Goal: Task Accomplishment & Management: Use online tool/utility

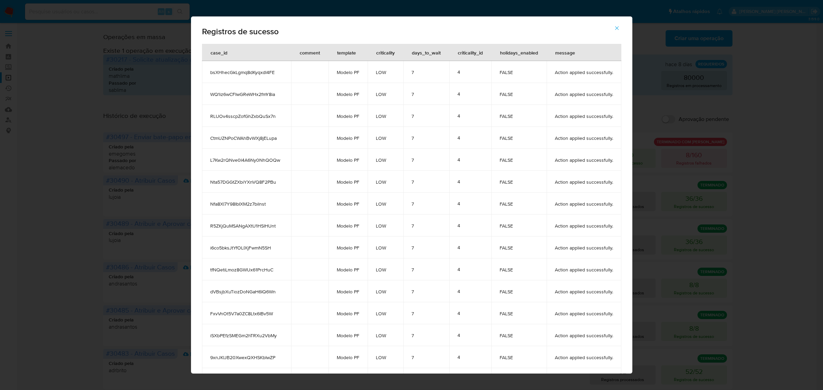
click at [62, 44] on div "Registros de sucesso case_id comment template criticality days_to_wait critical…" at bounding box center [411, 195] width 823 height 390
click at [624, 28] on button "button" at bounding box center [617, 28] width 24 height 16
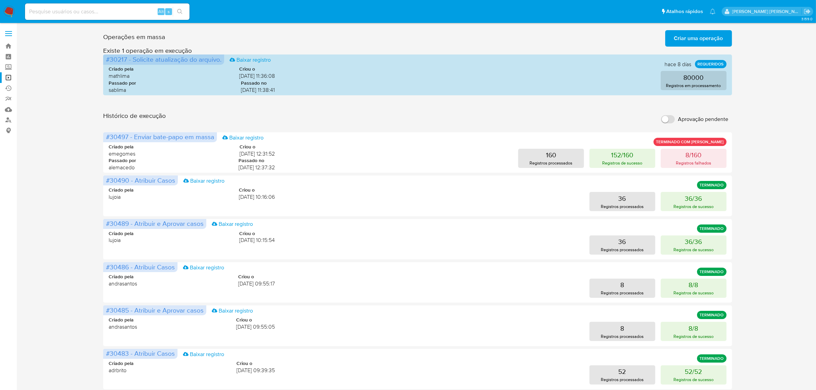
click at [112, 17] on div "Alt s" at bounding box center [107, 11] width 165 height 16
click at [112, 12] on input at bounding box center [107, 11] width 165 height 9
paste input "nK0JWLyRuCWlP1XSJ5sYGHA1"
type input "nK0JWLyRuCWlP1XSJ5sYGHA1"
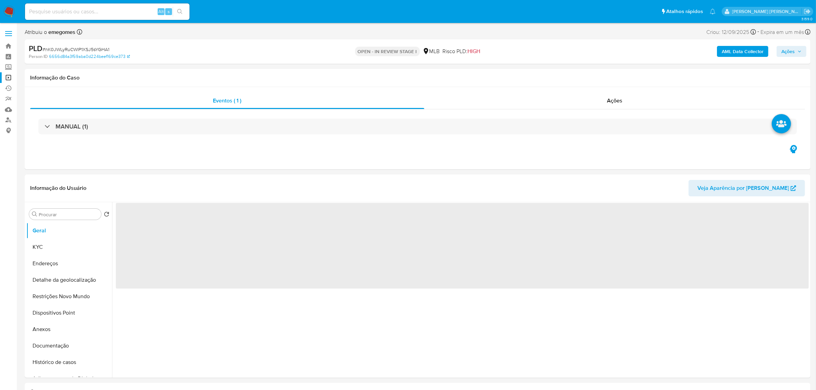
select select "10"
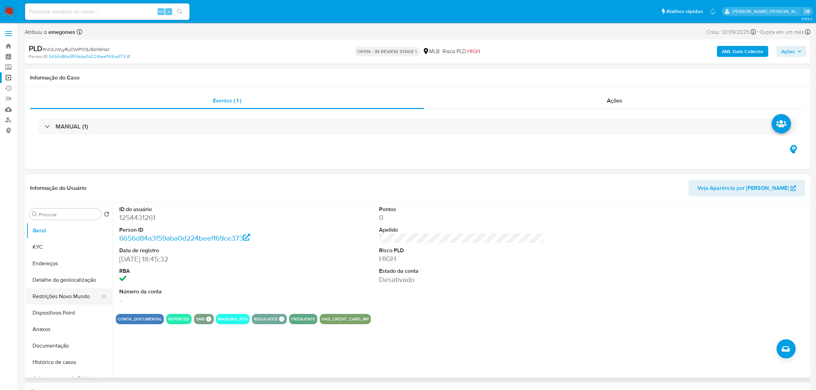
click at [58, 296] on button "Restrições Novo Mundo" at bounding box center [66, 296] width 80 height 16
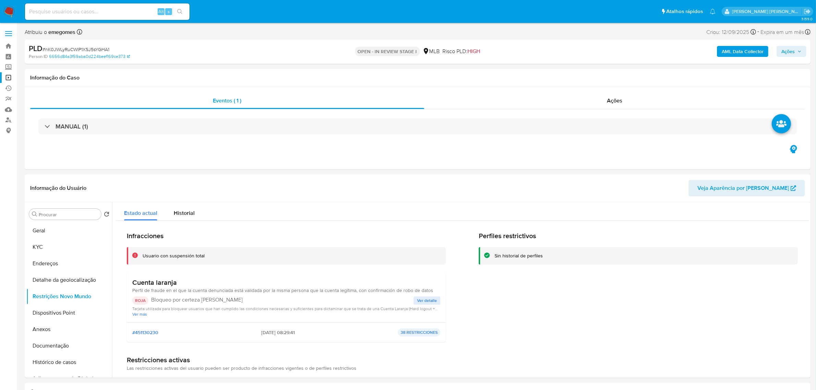
click at [123, 14] on input at bounding box center [107, 11] width 165 height 9
paste input "cu0kISli9XcdBnk4RYOyvtBH"
type input "cu0kISli9XcdBnk4RYOyvtBH"
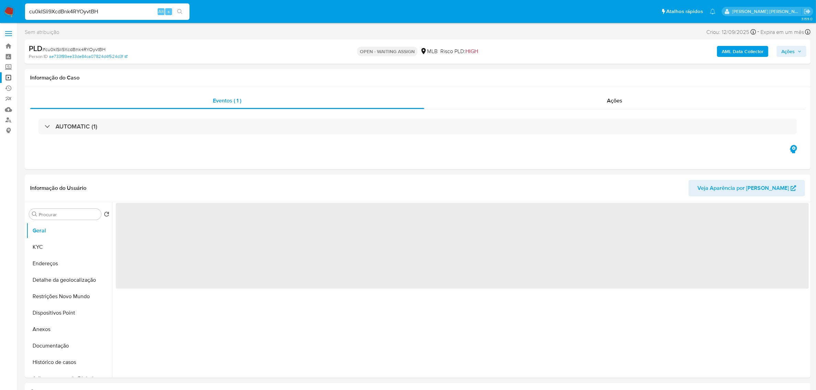
select select "10"
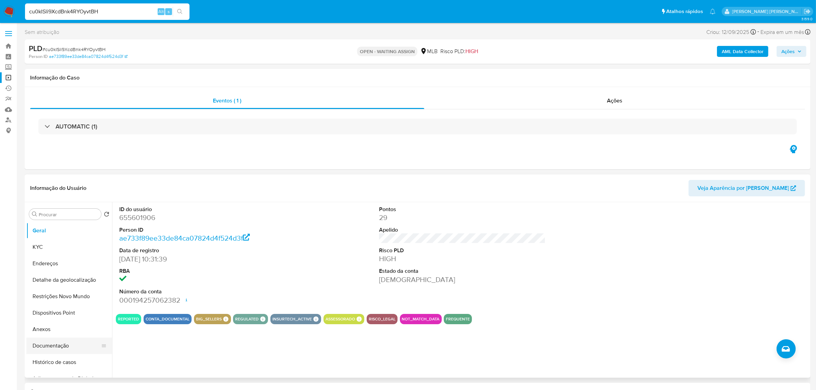
click at [47, 351] on button "Documentação" at bounding box center [66, 346] width 80 height 16
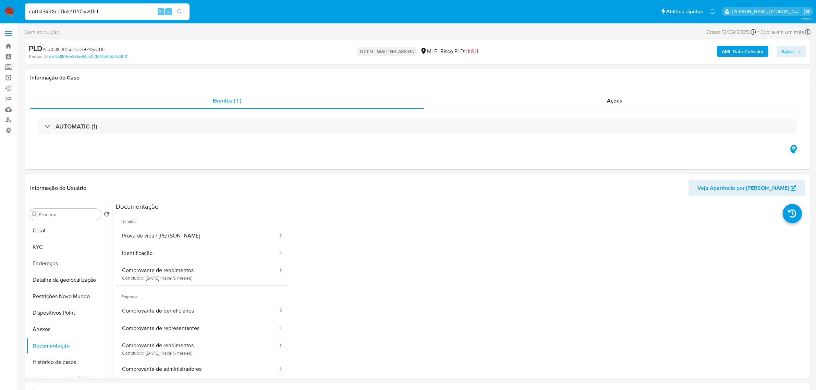
click at [10, 78] on link "Operações em massa" at bounding box center [41, 77] width 82 height 11
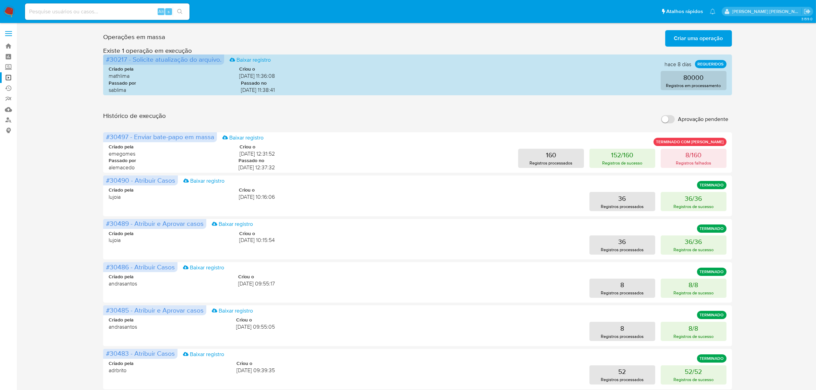
click at [719, 35] on span "Criar uma operação" at bounding box center [699, 38] width 49 height 15
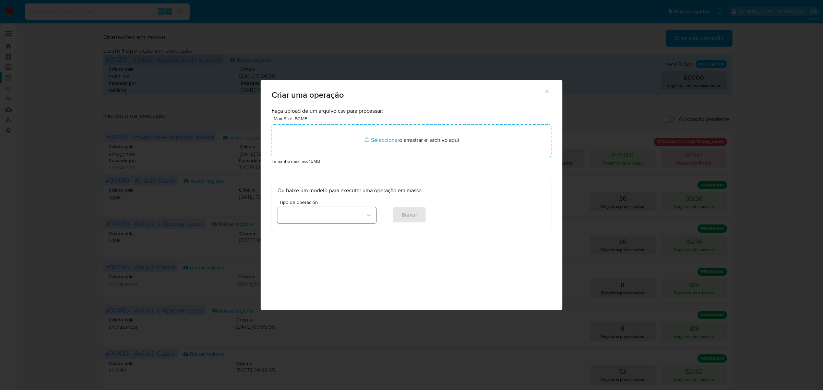
click at [372, 213] on icon "button" at bounding box center [368, 215] width 7 height 7
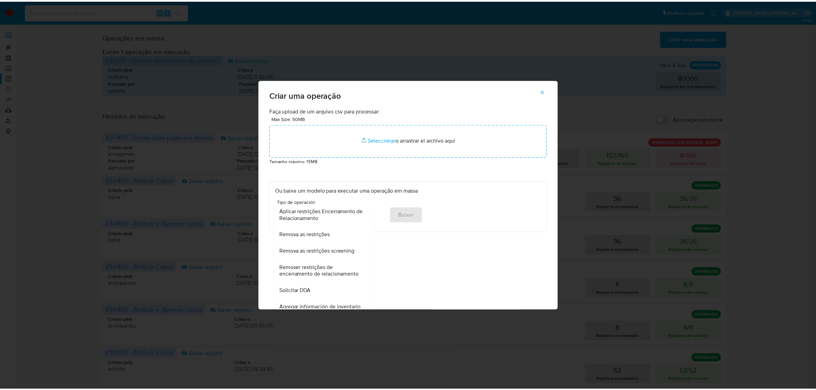
scroll to position [257, 0]
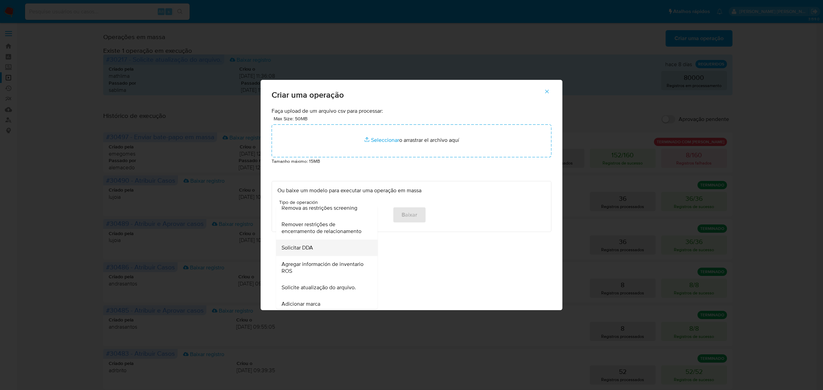
click at [309, 251] on span "Solicitar DDA" at bounding box center [298, 248] width 32 height 7
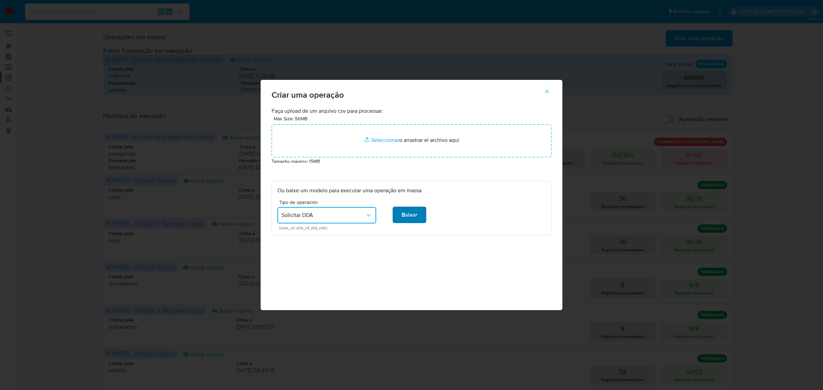
click at [407, 213] on span "Baixar" at bounding box center [410, 214] width 16 height 15
click at [546, 93] on icon "button" at bounding box center [547, 92] width 4 height 4
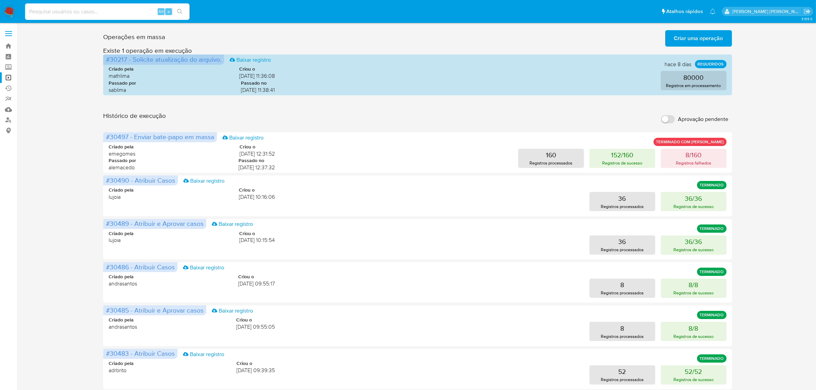
click at [105, 7] on input at bounding box center [107, 11] width 165 height 9
paste input "468139921"
type input "468139921"
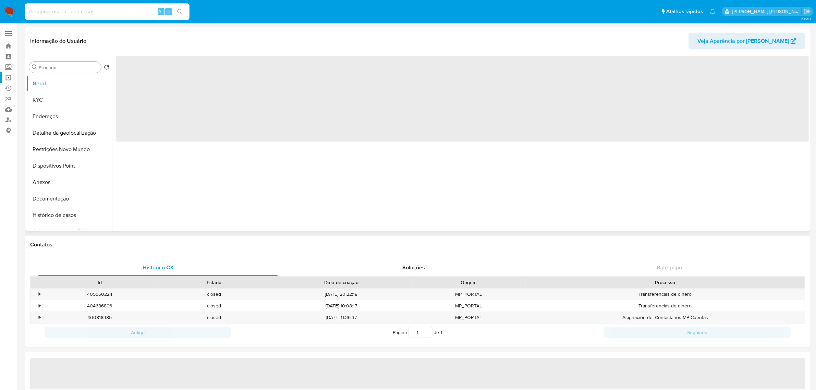
select select "10"
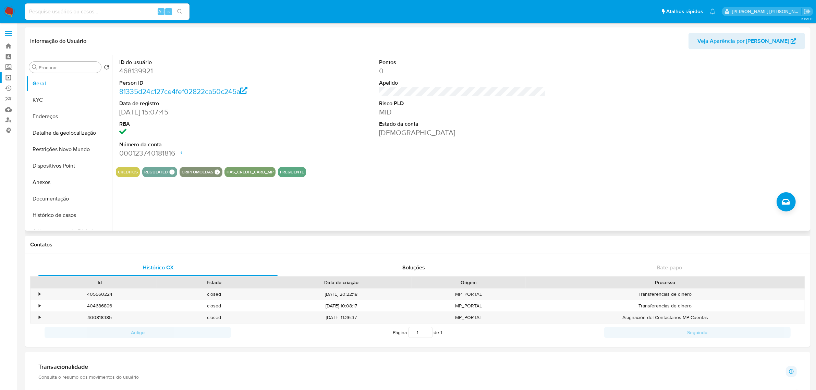
click at [207, 44] on header "Informação do Usuário Veja Aparência por Pessoa" at bounding box center [417, 41] width 775 height 16
click at [60, 216] on button "Histórico de casos" at bounding box center [66, 215] width 80 height 16
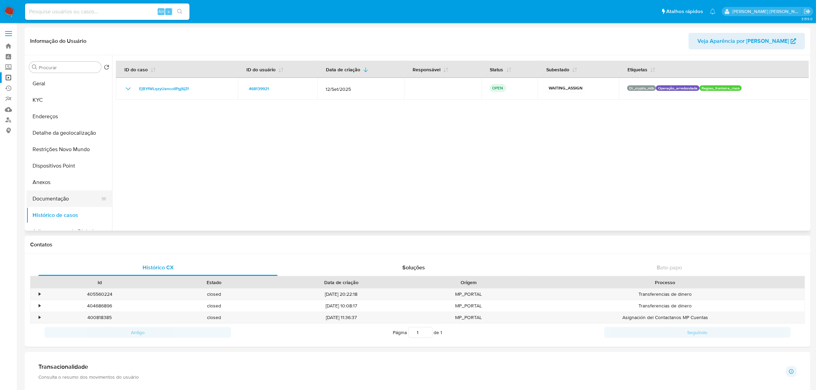
click at [53, 198] on button "Documentação" at bounding box center [66, 199] width 80 height 16
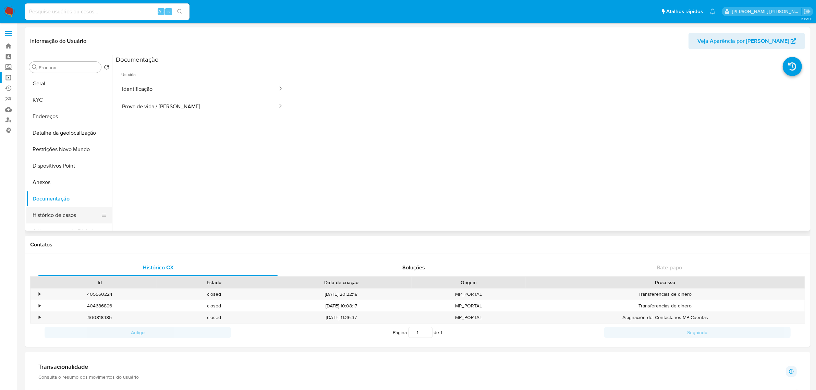
click at [62, 215] on button "Histórico de casos" at bounding box center [66, 215] width 80 height 16
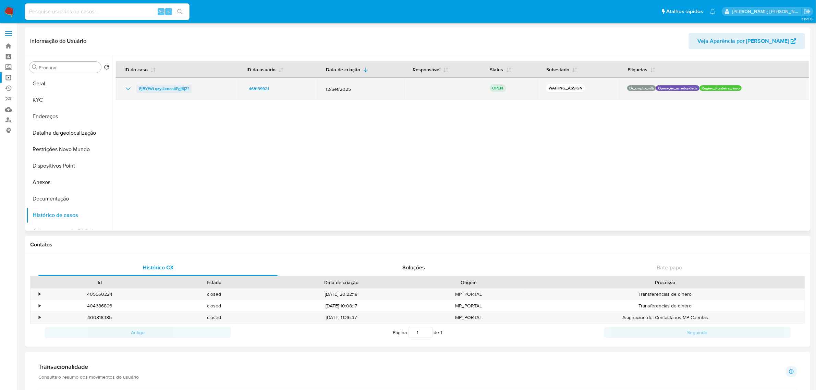
click at [162, 90] on span "EjBYfWLqzyUencoIIPgj6jZf" at bounding box center [164, 89] width 50 height 8
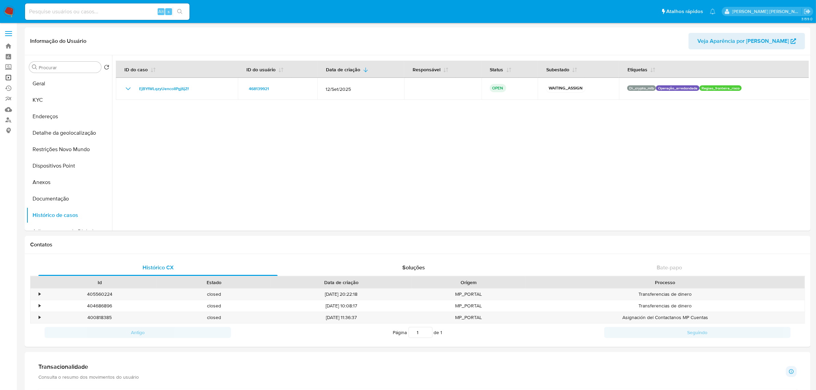
click at [9, 77] on link "Operações em massa" at bounding box center [41, 77] width 82 height 11
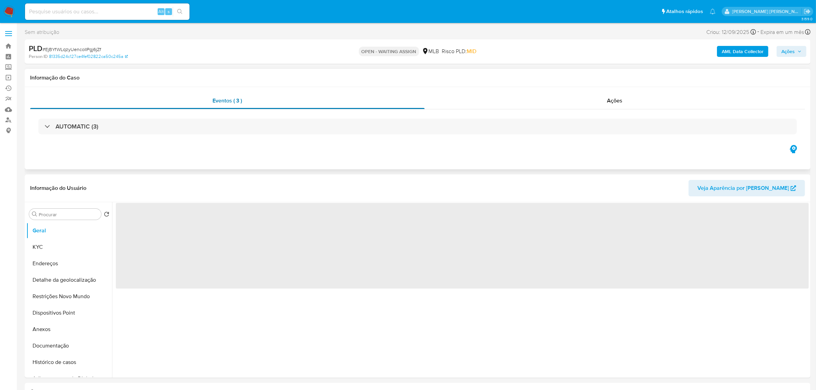
select select "10"
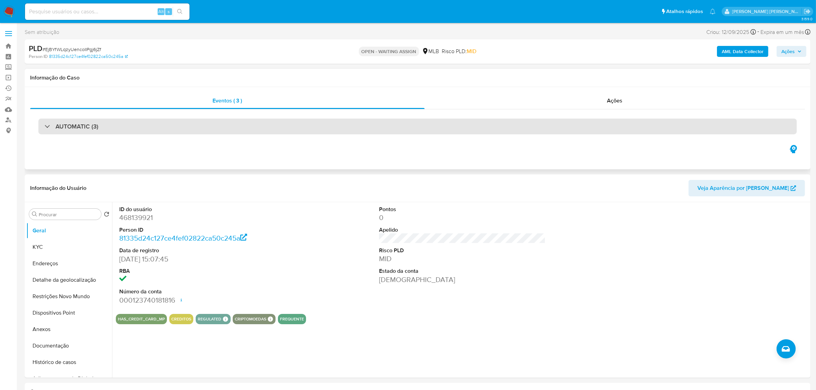
click at [97, 129] on h3 "AUTOMATIC (3)" at bounding box center [77, 127] width 43 height 8
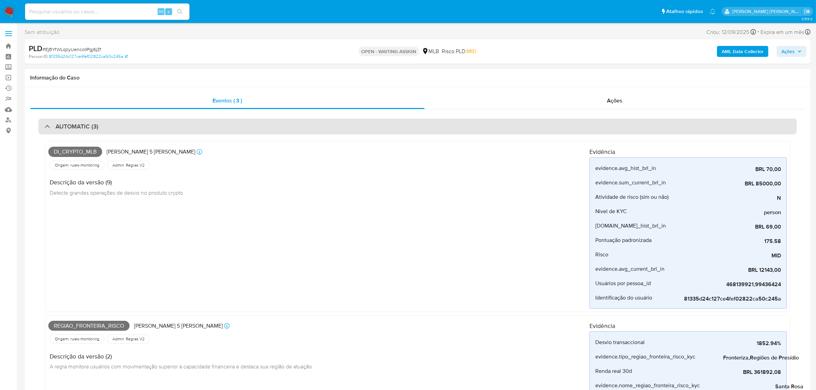
click at [119, 131] on div "AUTOMATIC (3)" at bounding box center [417, 127] width 759 height 16
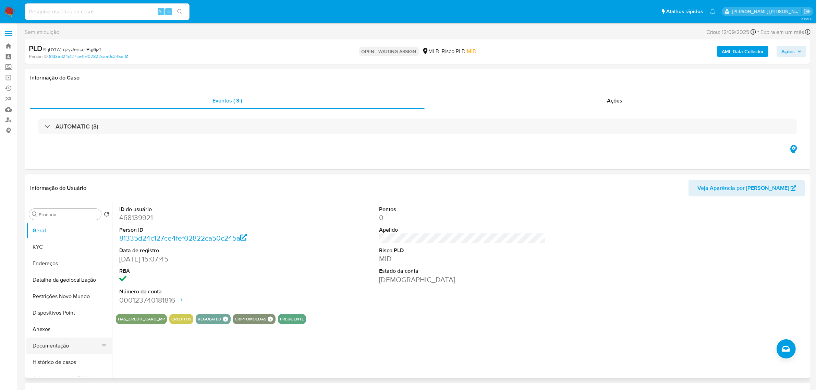
click at [53, 347] on button "Documentação" at bounding box center [66, 346] width 80 height 16
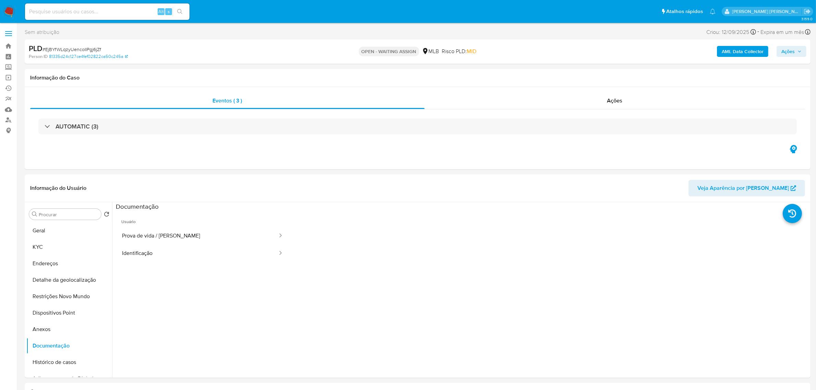
click at [68, 14] on input at bounding box center [107, 11] width 165 height 9
paste input "202748210"
type input "202748210"
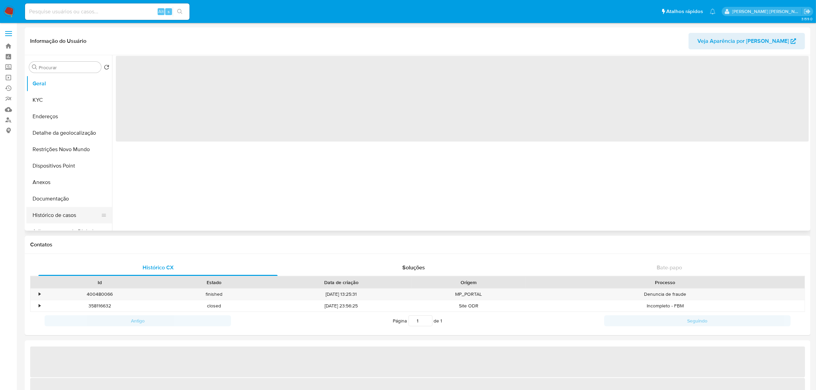
click at [64, 217] on button "Histórico de casos" at bounding box center [66, 215] width 80 height 16
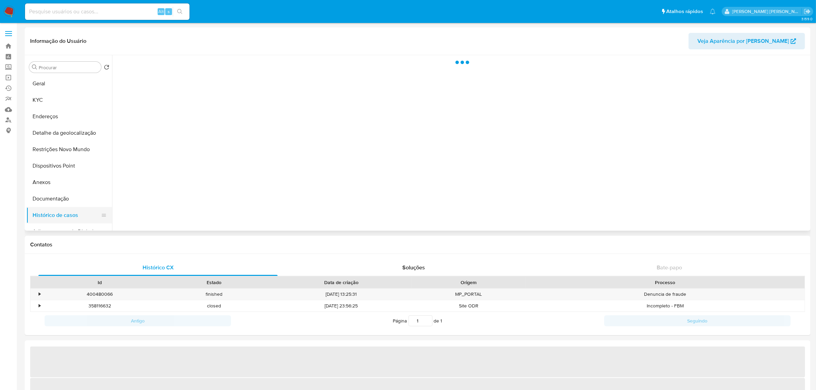
select select "10"
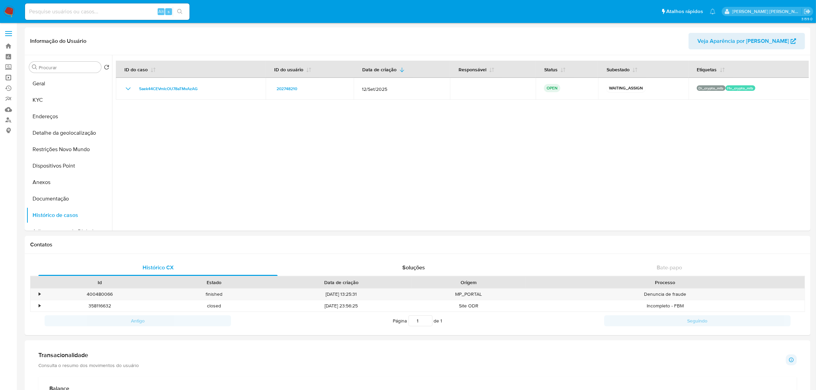
click at [9, 76] on link "Operações em massa" at bounding box center [41, 77] width 82 height 11
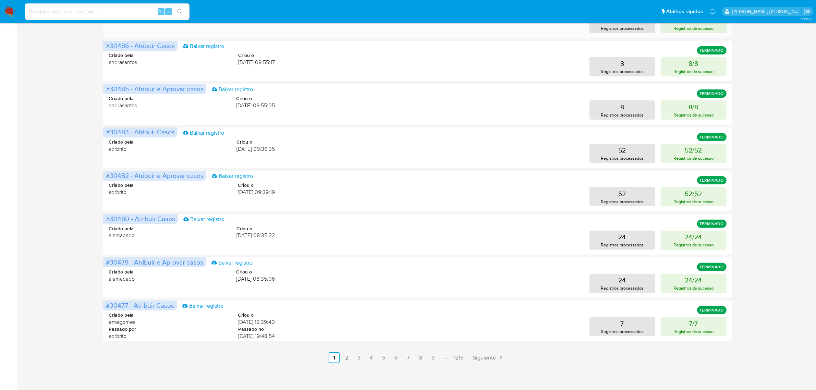
scroll to position [223, 0]
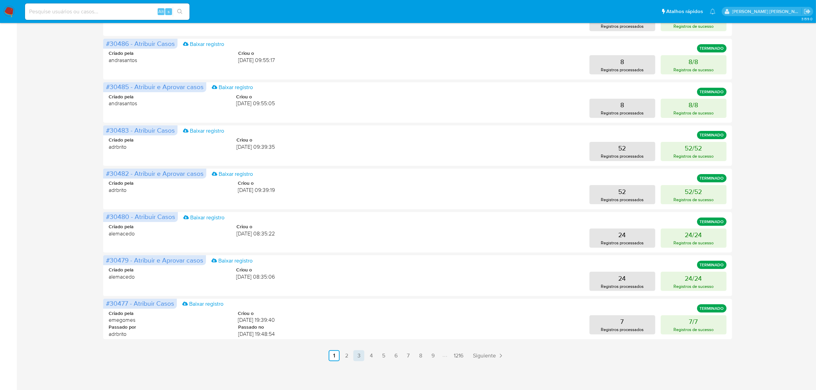
click at [362, 356] on link "3" at bounding box center [359, 355] width 11 height 11
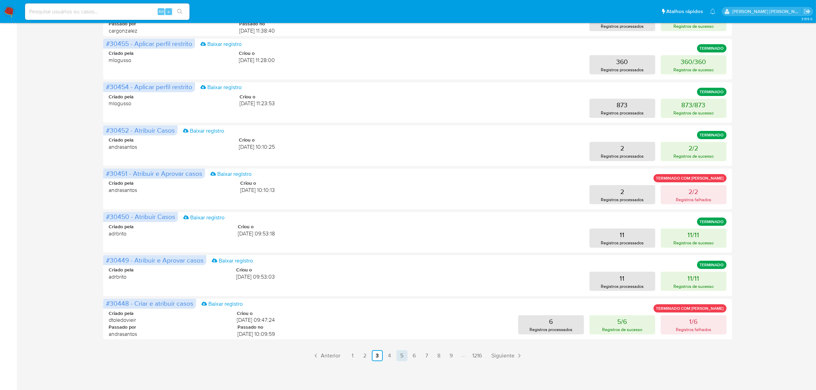
click at [402, 357] on link "5" at bounding box center [402, 355] width 11 height 11
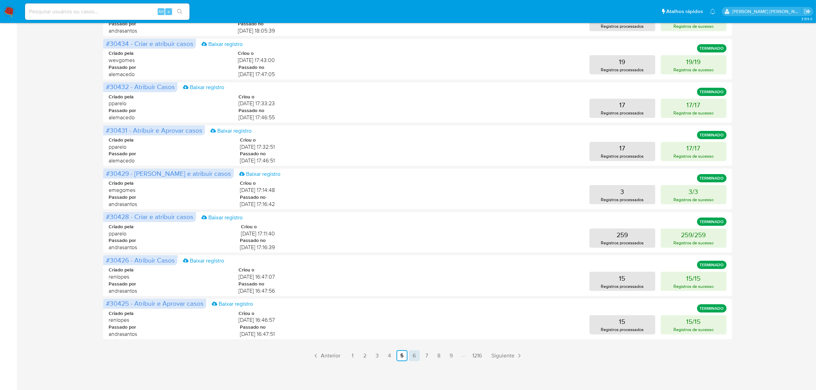
click at [414, 359] on link "6" at bounding box center [414, 355] width 11 height 11
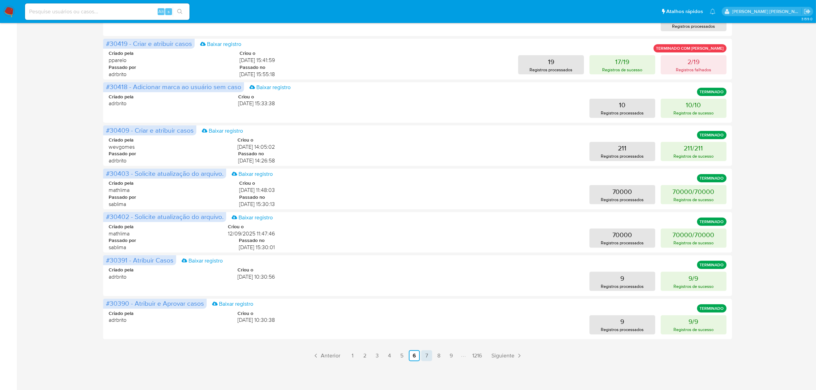
click at [425, 355] on link "7" at bounding box center [426, 355] width 11 height 11
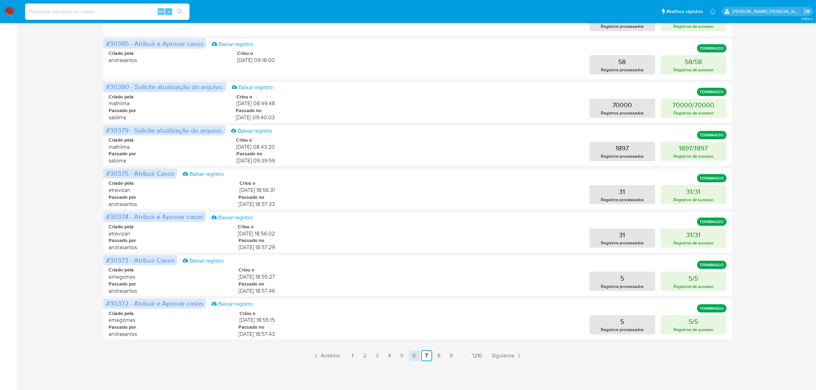
click at [415, 355] on link "6" at bounding box center [414, 355] width 11 height 11
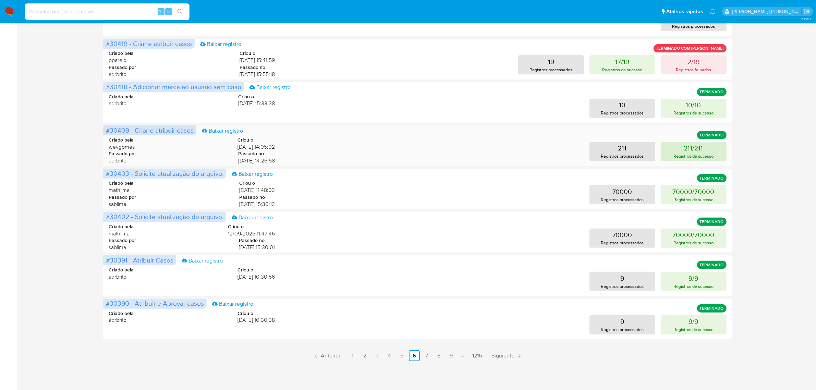
click at [674, 147] on button "211/211 Registros de sucesso" at bounding box center [694, 151] width 66 height 19
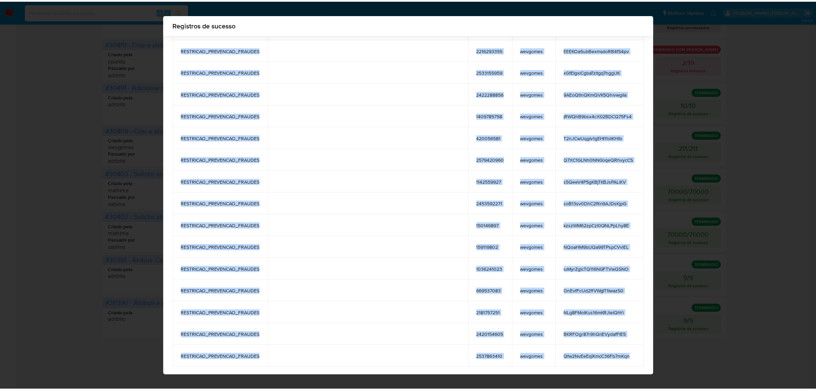
scroll to position [0, 0]
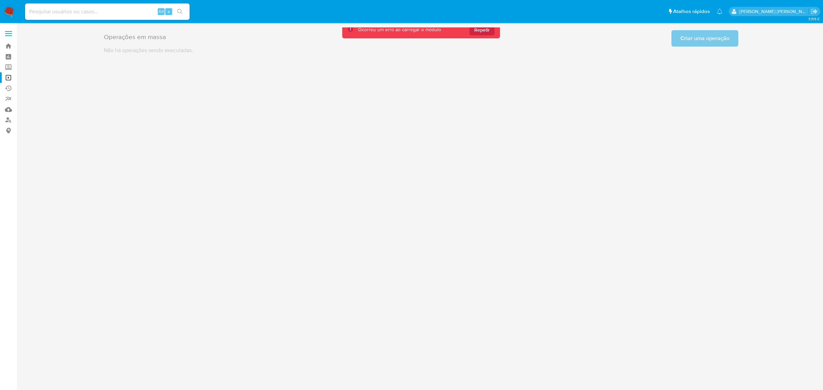
drag, startPoint x: 207, startPoint y: 86, endPoint x: 613, endPoint y: 364, distance: 491.8
click at [484, 30] on span "Repetir" at bounding box center [481, 29] width 15 height 11
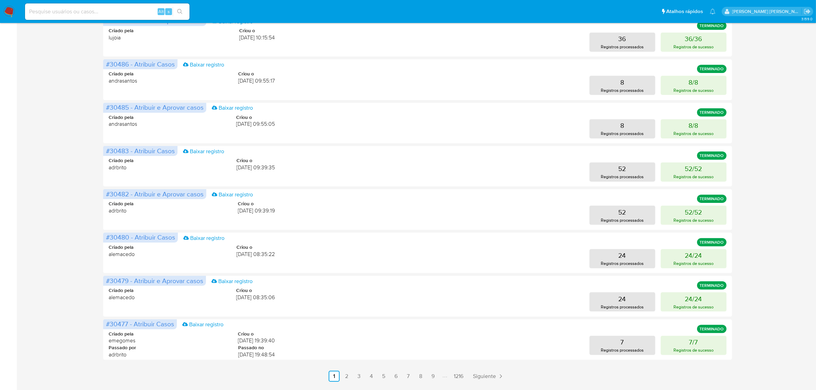
scroll to position [219, 0]
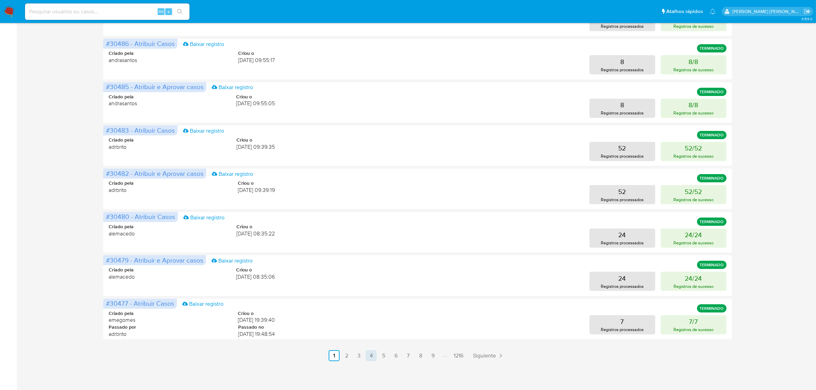
click at [372, 356] on link "4" at bounding box center [371, 355] width 11 height 11
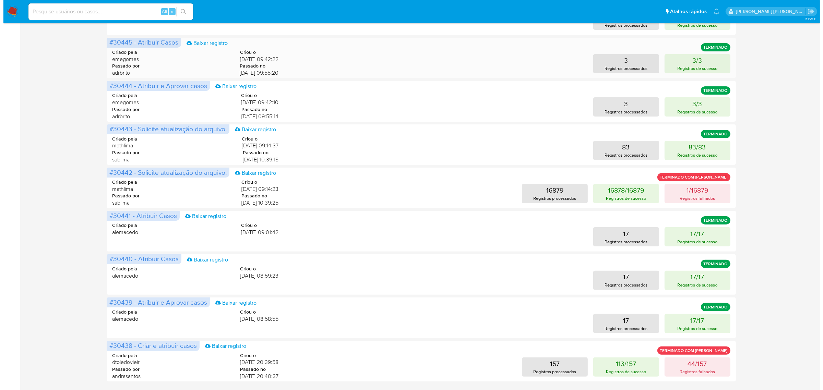
scroll to position [214, 0]
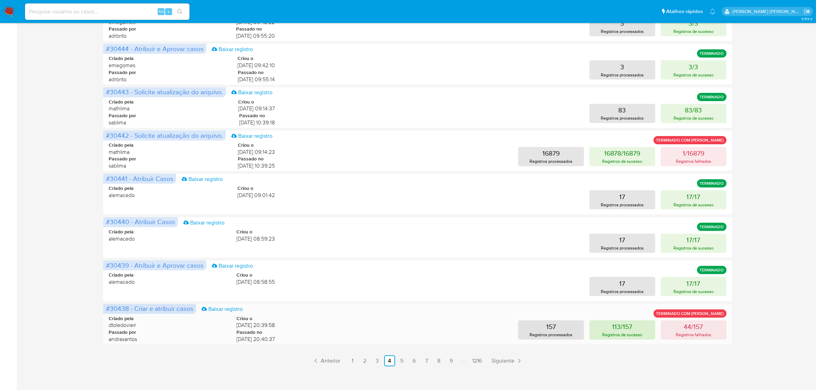
click at [610, 328] on button "113/157 Registros de sucesso" at bounding box center [623, 330] width 66 height 19
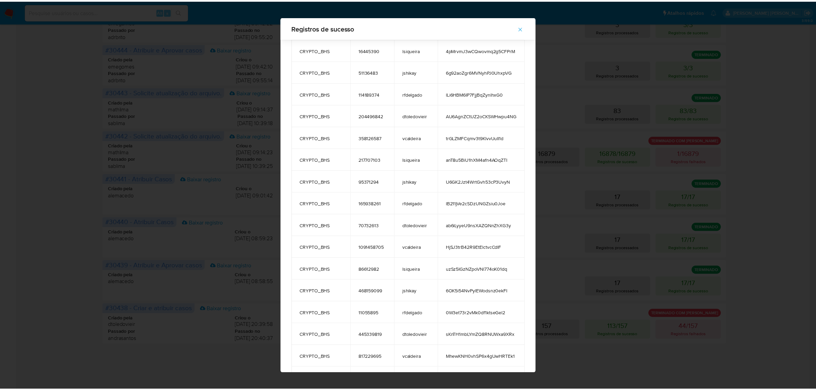
scroll to position [2172, 0]
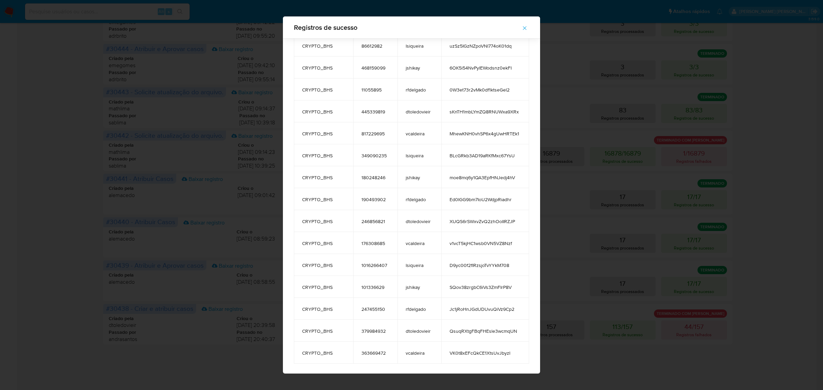
drag, startPoint x: 298, startPoint y: 71, endPoint x: 513, endPoint y: 354, distance: 354.9
click at [528, 30] on icon "button" at bounding box center [525, 28] width 6 height 6
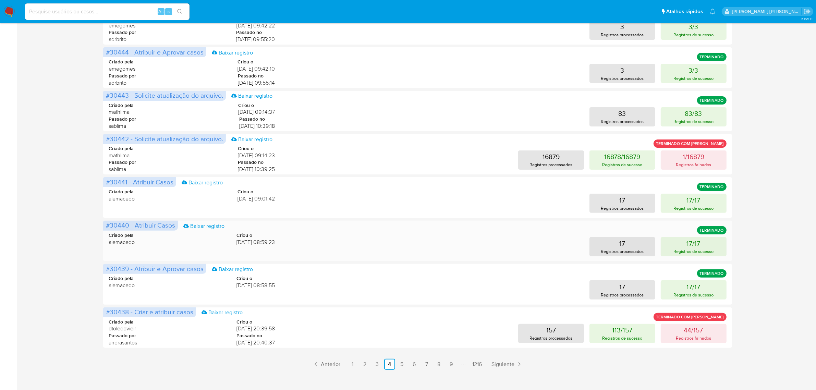
scroll to position [219, 0]
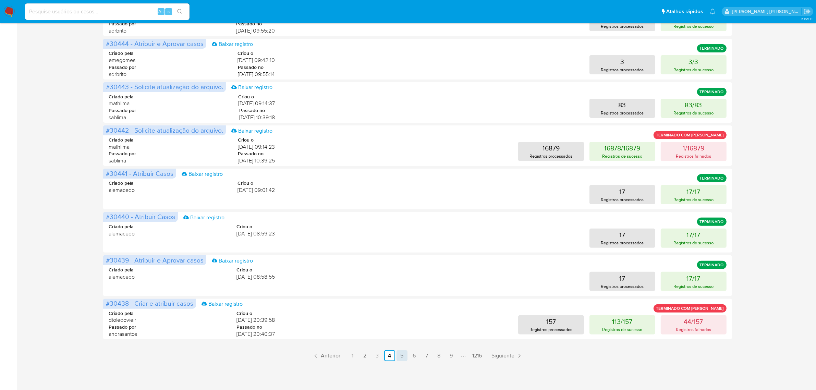
click at [403, 357] on link "5" at bounding box center [402, 355] width 11 height 11
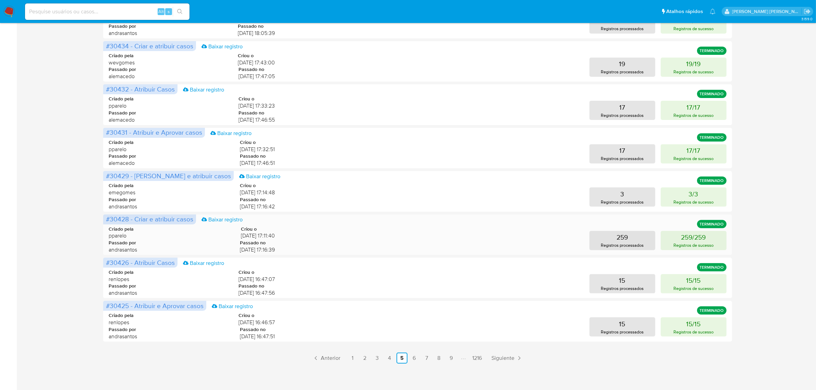
scroll to position [223, 0]
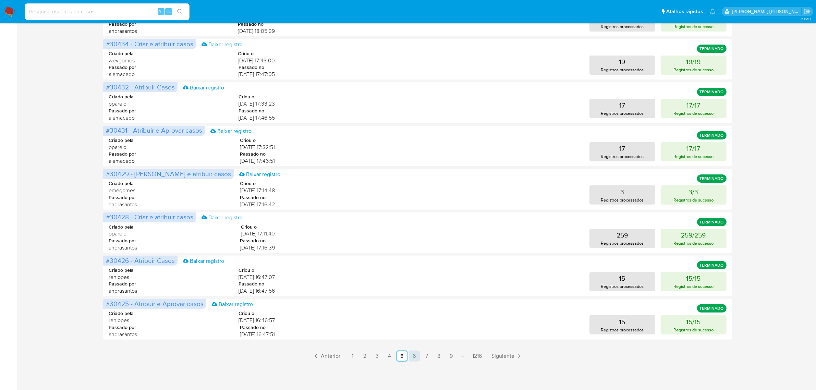
click at [416, 358] on link "6" at bounding box center [414, 356] width 11 height 11
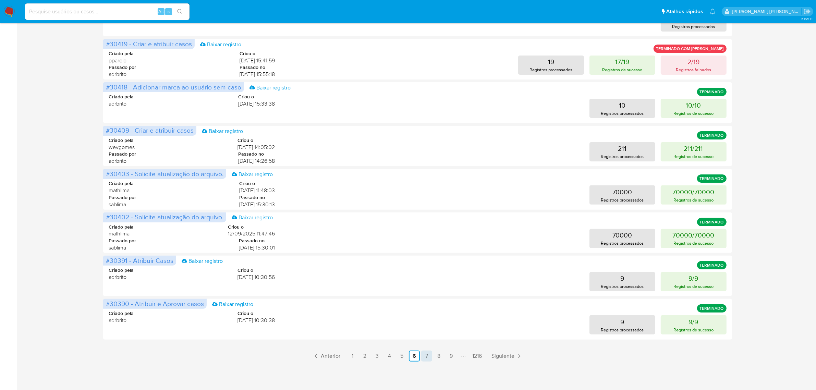
click at [429, 360] on link "7" at bounding box center [426, 356] width 11 height 11
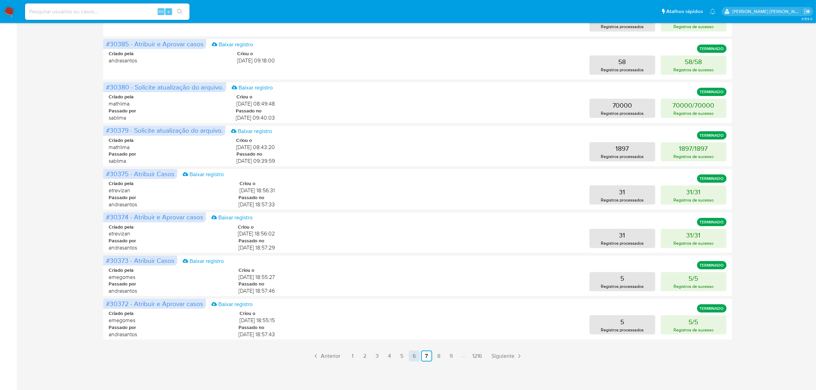
click at [414, 355] on link "6" at bounding box center [414, 356] width 11 height 11
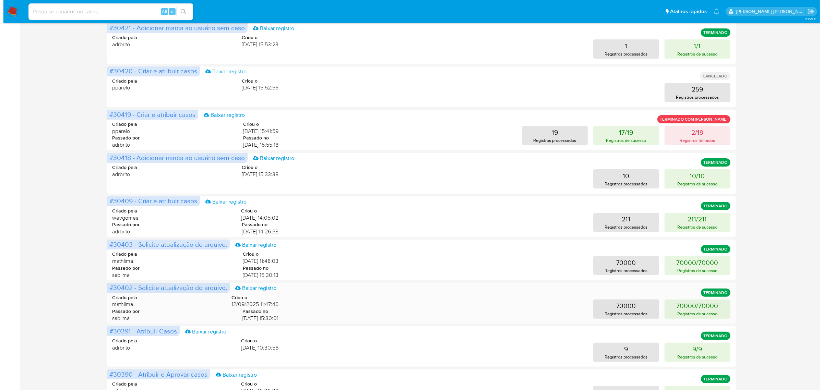
scroll to position [138, 0]
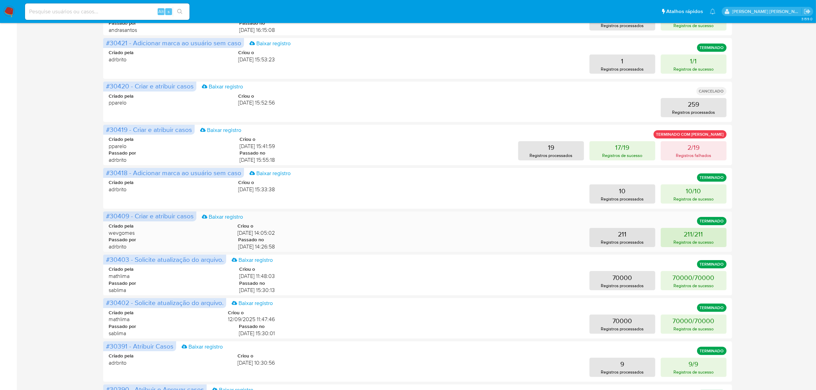
click at [693, 234] on p "211/211" at bounding box center [693, 234] width 19 height 10
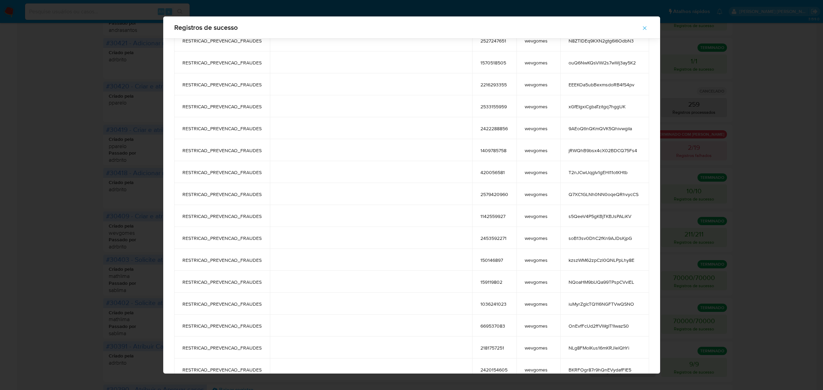
scroll to position [4322, 0]
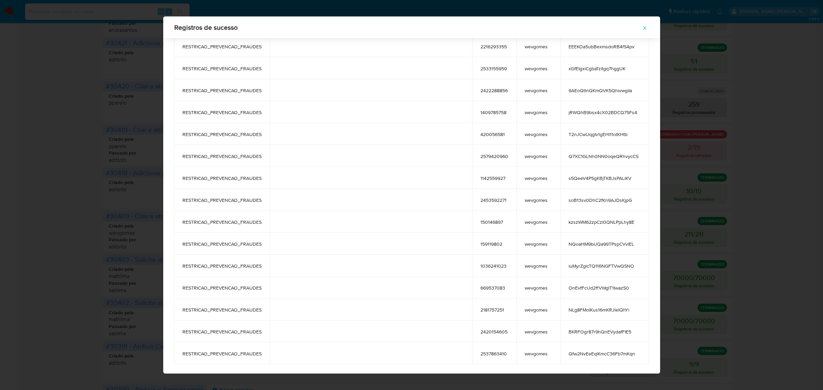
drag, startPoint x: 205, startPoint y: 72, endPoint x: 611, endPoint y: 354, distance: 494.3
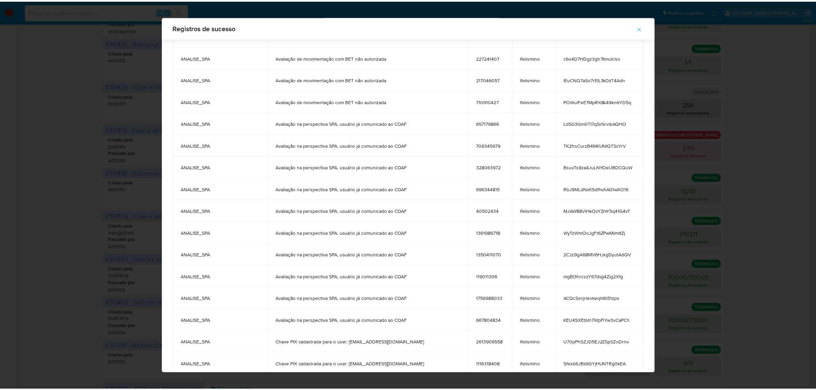
scroll to position [2564, 0]
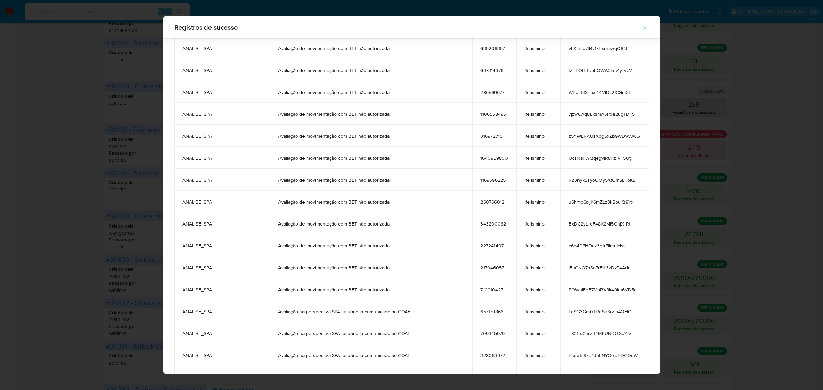
click at [642, 26] on icon "button" at bounding box center [645, 28] width 6 height 6
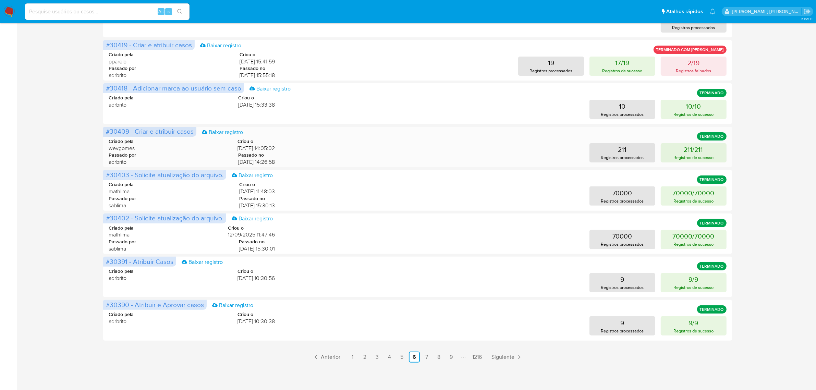
scroll to position [223, 0]
click at [401, 356] on link "5" at bounding box center [402, 356] width 11 height 11
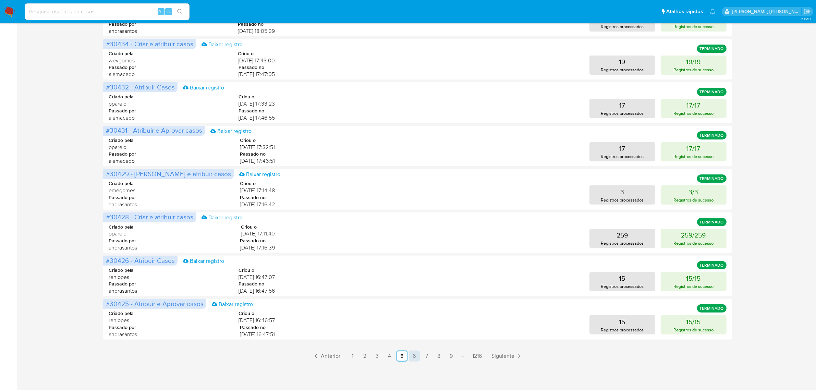
click at [413, 357] on link "6" at bounding box center [414, 356] width 11 height 11
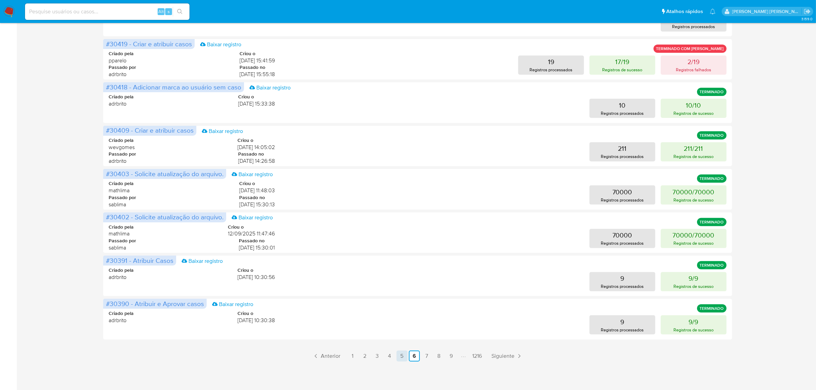
click at [402, 357] on link "5" at bounding box center [402, 356] width 11 height 11
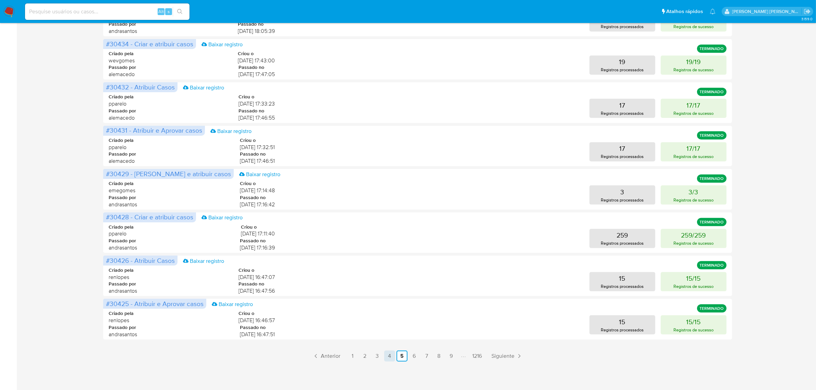
click at [389, 357] on link "4" at bounding box center [389, 356] width 11 height 11
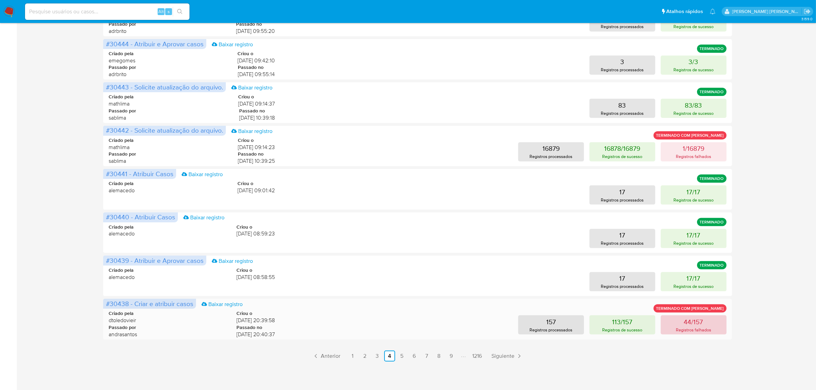
click at [709, 325] on button "44/157 Registros falhados" at bounding box center [694, 324] width 66 height 19
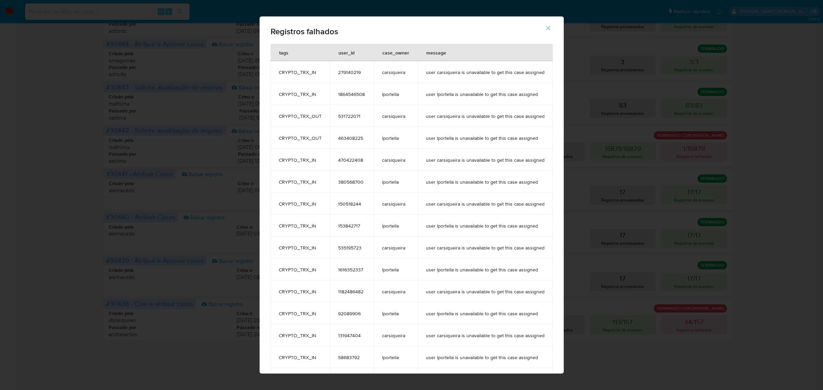
click at [551, 27] on icon "button" at bounding box center [548, 28] width 6 height 6
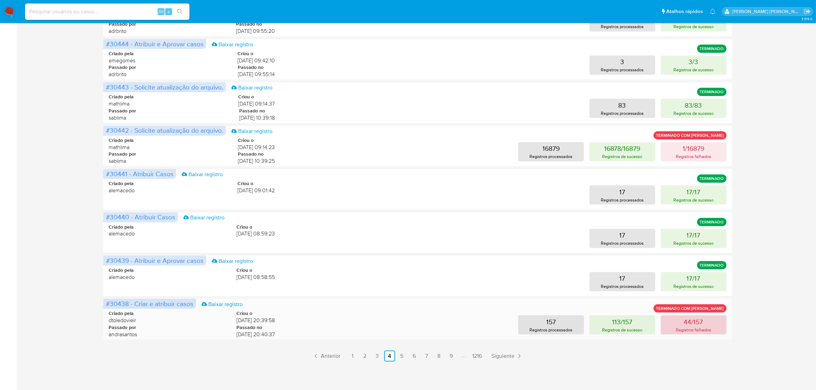
click at [683, 327] on p "Registros falhados" at bounding box center [693, 330] width 35 height 7
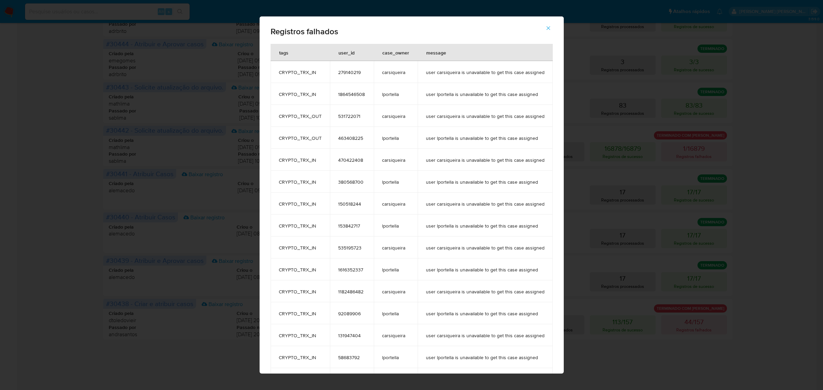
scroll to position [37, 0]
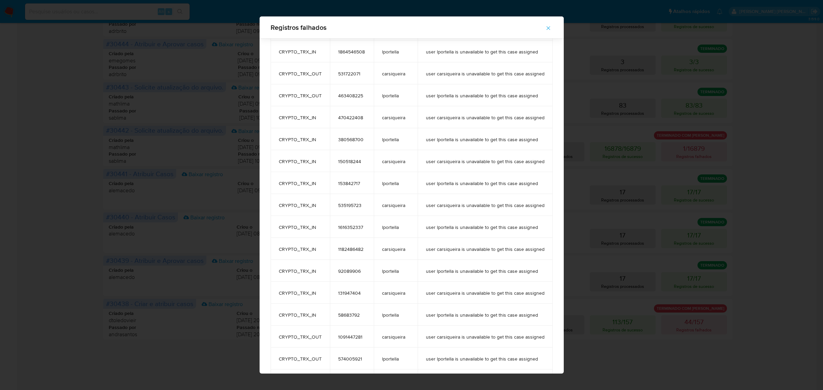
click at [554, 31] on button "button" at bounding box center [548, 28] width 24 height 16
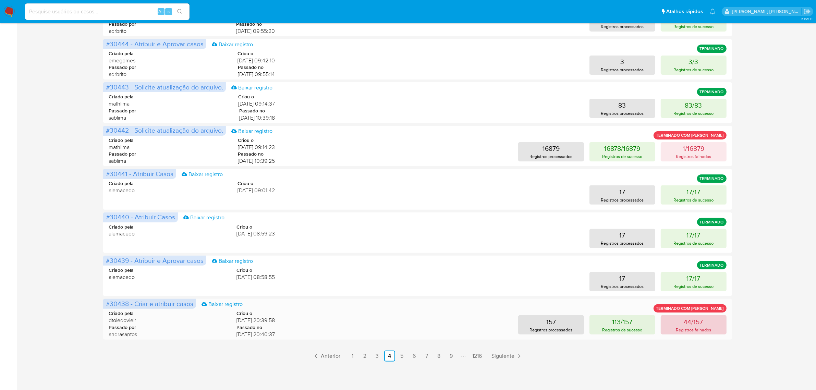
click at [693, 329] on p "Registros falhados" at bounding box center [693, 330] width 35 height 7
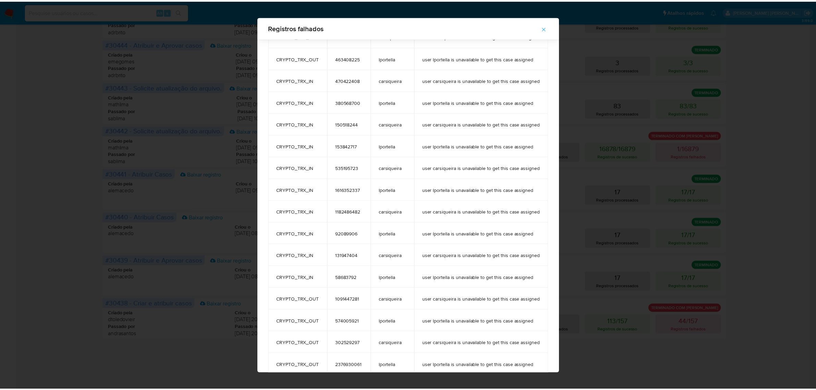
scroll to position [80, 0]
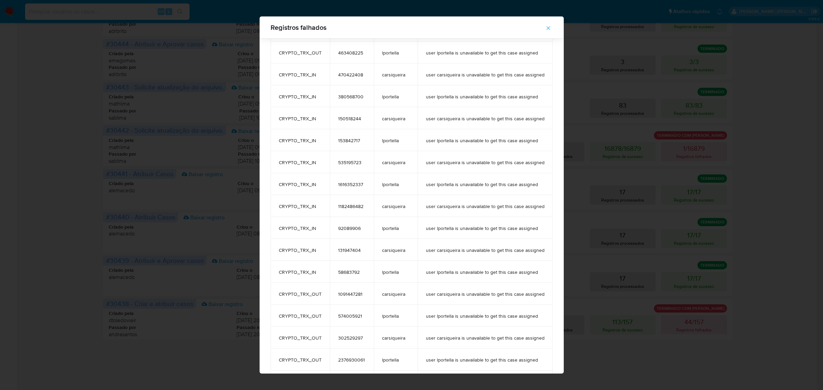
click at [550, 26] on icon "button" at bounding box center [548, 28] width 6 height 6
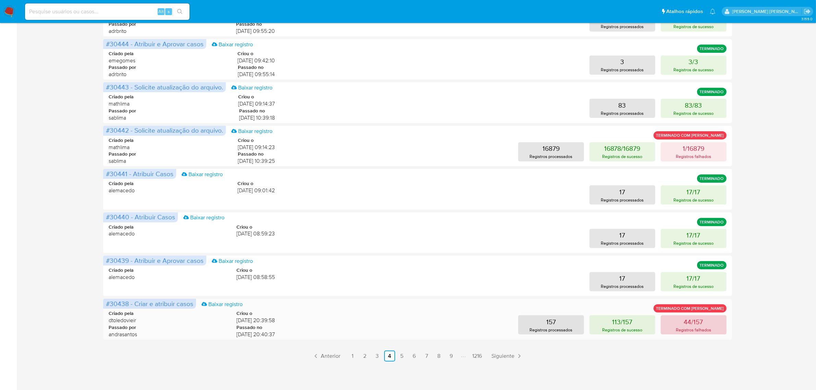
click at [696, 321] on p "44/157" at bounding box center [693, 322] width 19 height 10
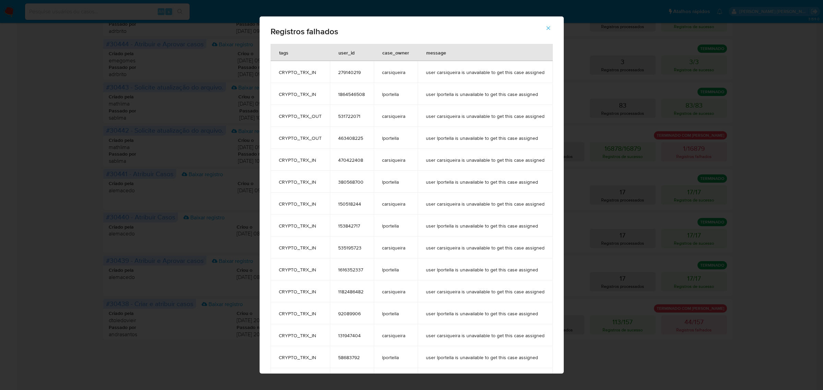
click at [78, 90] on div "Registros falhados tags user_id case_owner message CRYPTO_TRX_IN 279140219 cars…" at bounding box center [411, 195] width 823 height 390
click at [551, 27] on icon "button" at bounding box center [548, 28] width 6 height 6
